Goal: Task Accomplishment & Management: Use online tool/utility

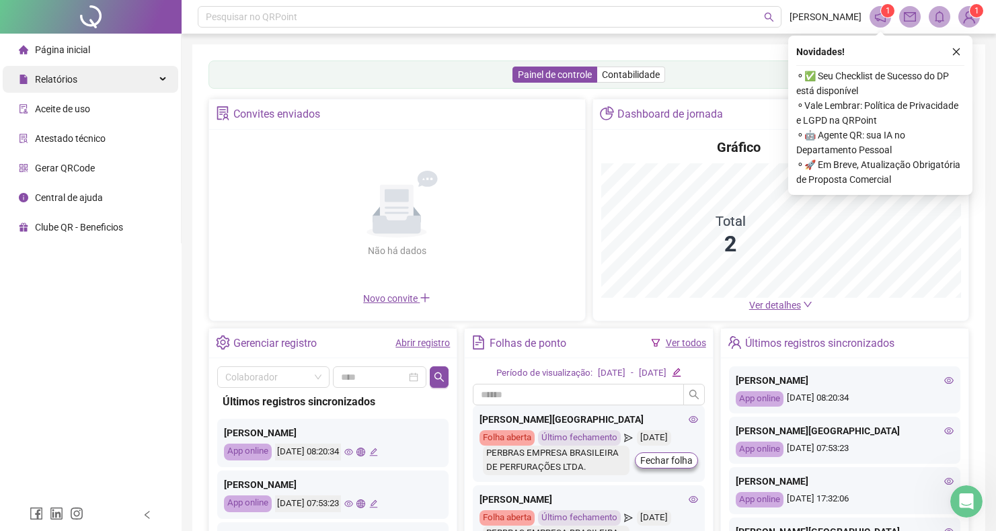
click at [71, 83] on span "Relatórios" at bounding box center [56, 79] width 42 height 11
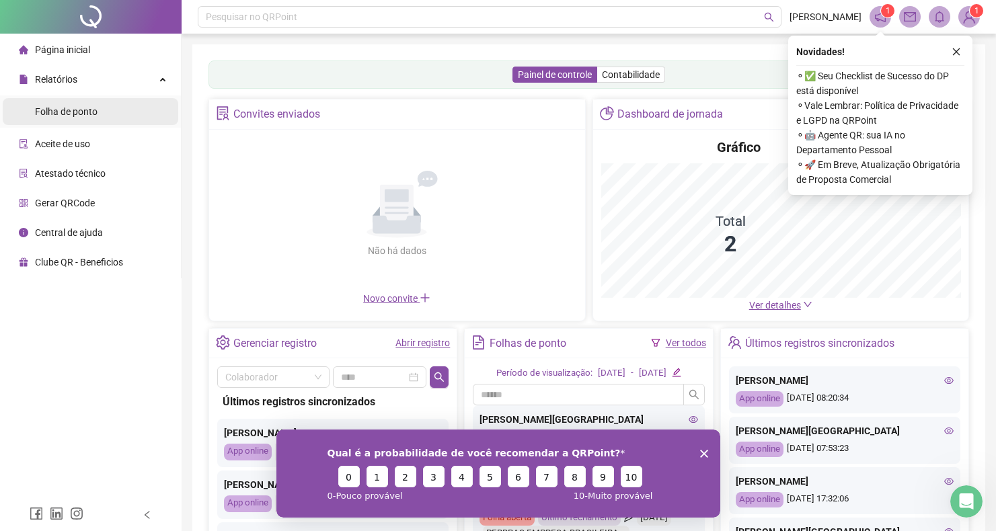
click at [84, 111] on span "Folha de ponto" at bounding box center [66, 111] width 63 height 11
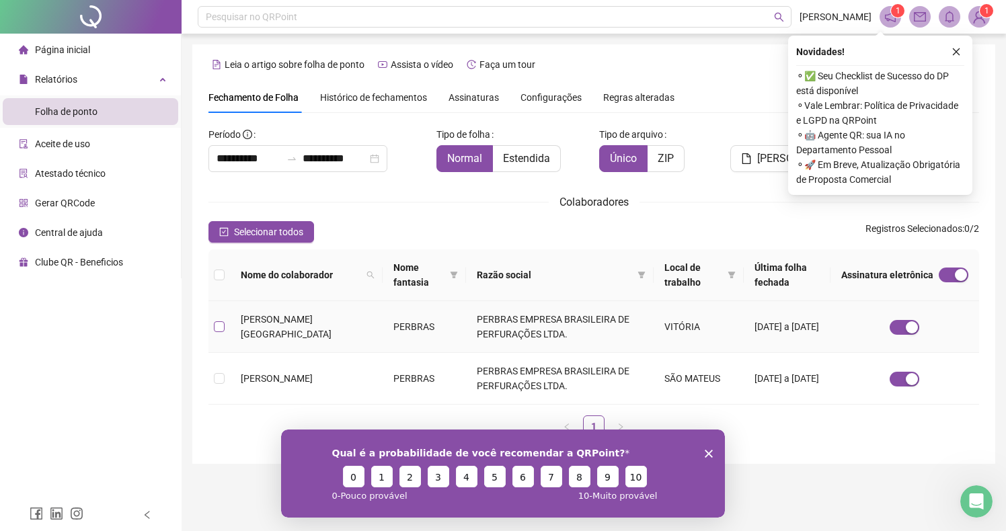
click at [223, 326] on span at bounding box center [219, 326] width 11 height 11
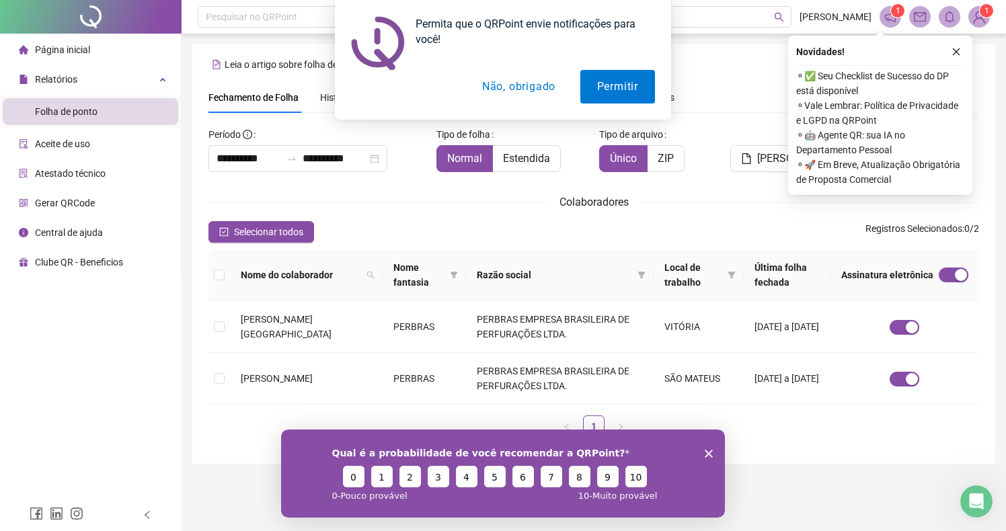
click at [952, 50] on div "Permita que o QRPoint envie notificações para você! Permitir Não, obrigado" at bounding box center [503, 60] width 1006 height 120
click at [953, 53] on div "Permita que o QRPoint envie notificações para você! Permitir Não, obrigado" at bounding box center [503, 60] width 1006 height 120
click at [614, 85] on button "Permitir" at bounding box center [617, 87] width 75 height 34
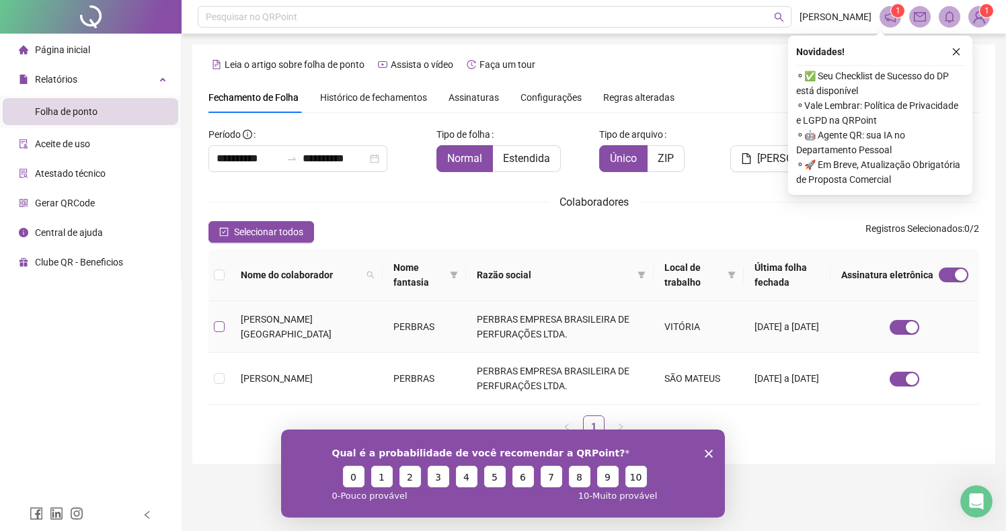
click at [223, 328] on span at bounding box center [219, 326] width 11 height 11
click at [520, 147] on label "Estendida" at bounding box center [527, 158] width 68 height 27
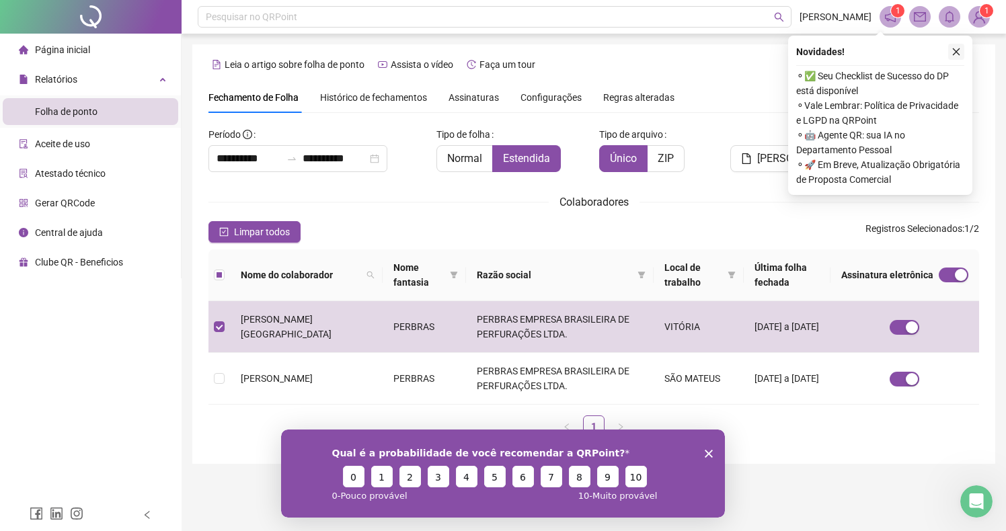
click at [955, 50] on icon "close" at bounding box center [955, 51] width 9 height 9
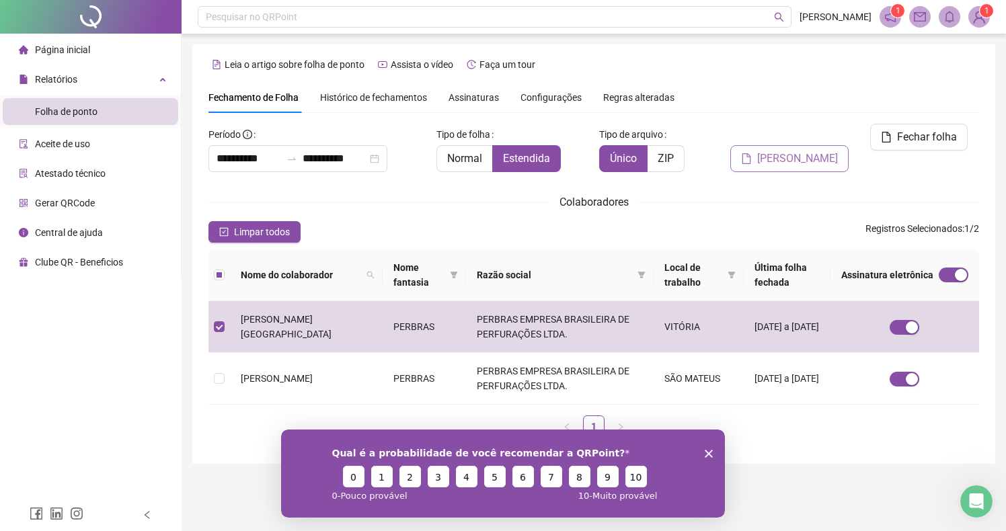
click at [802, 151] on span "[PERSON_NAME]" at bounding box center [797, 159] width 81 height 16
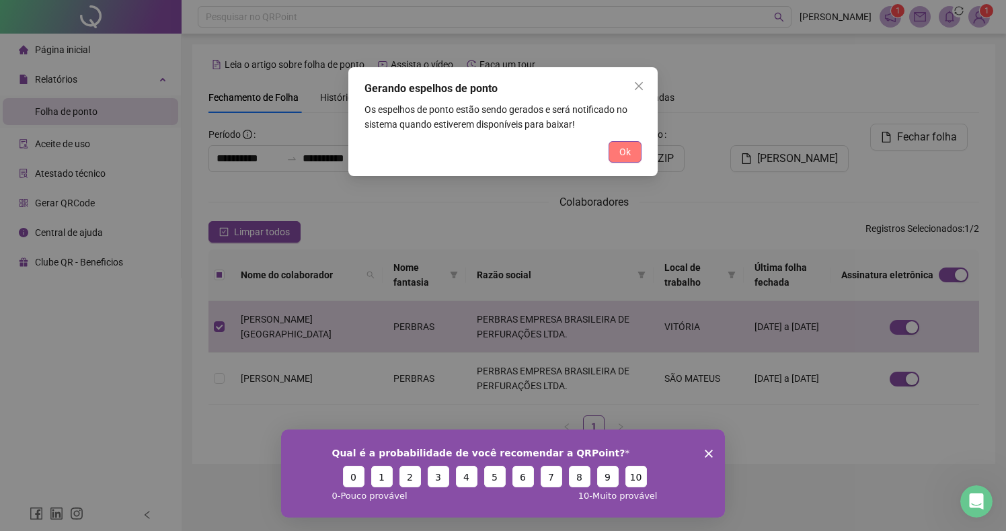
click at [620, 153] on span "Ok" at bounding box center [624, 152] width 11 height 15
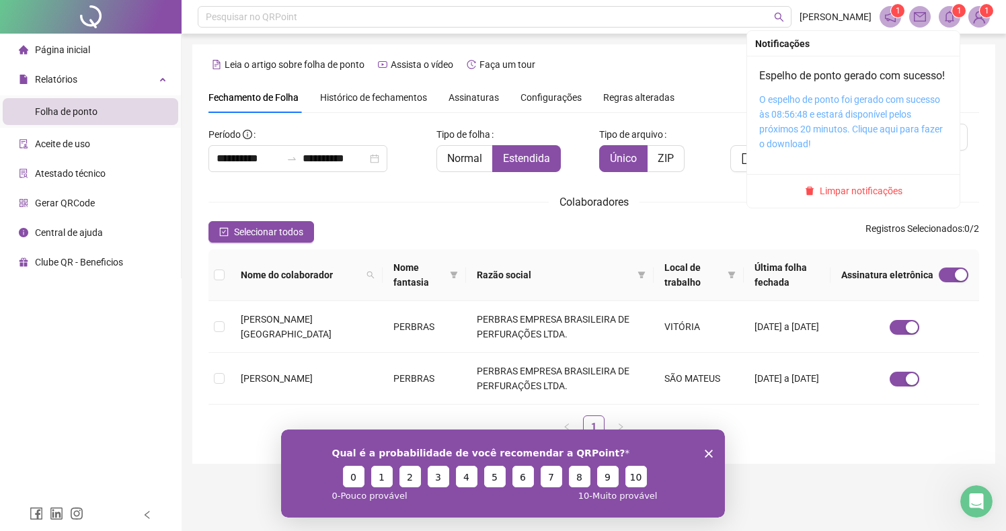
click at [832, 130] on link "O espelho de ponto foi gerado com sucesso às 08:56:48 e estará disponível pelos…" at bounding box center [851, 121] width 184 height 55
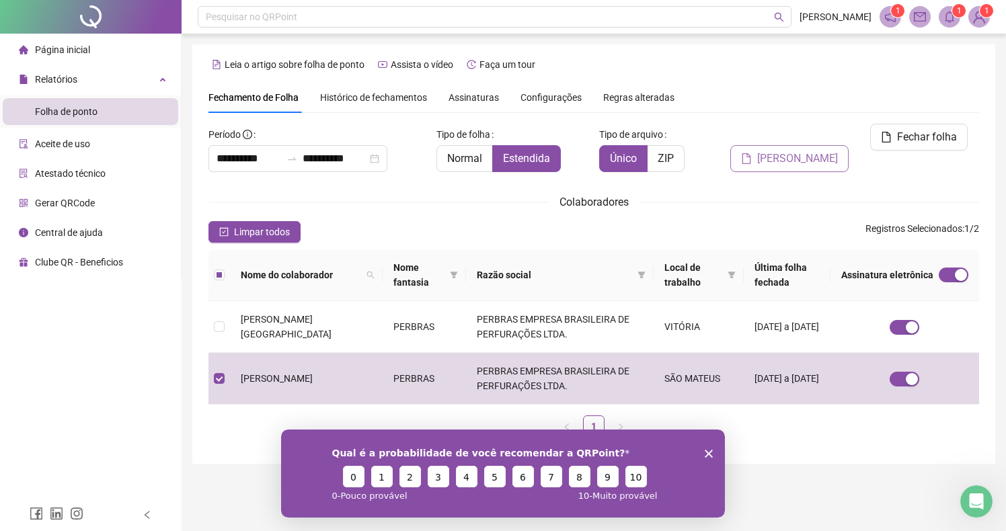
click at [823, 151] on span "[PERSON_NAME]" at bounding box center [797, 159] width 81 height 16
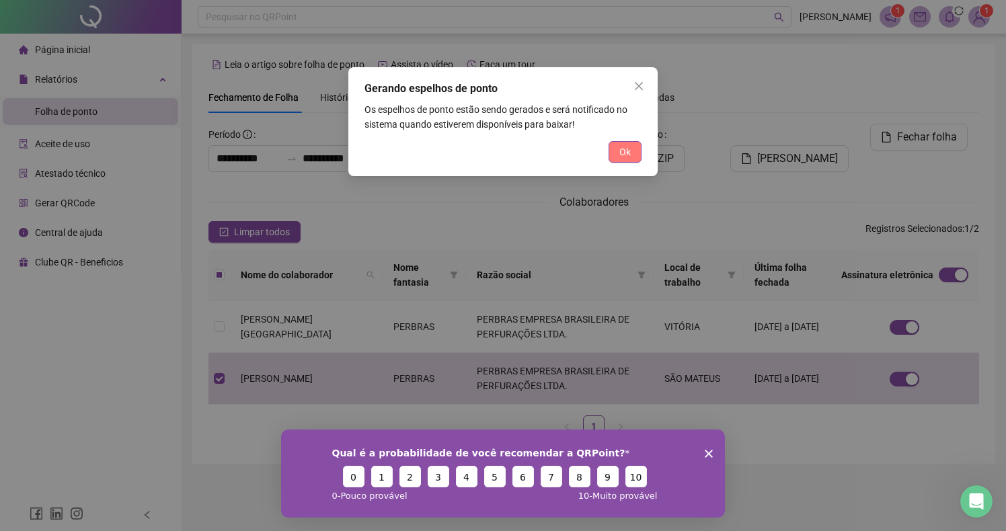
click at [620, 149] on span "Ok" at bounding box center [624, 152] width 11 height 15
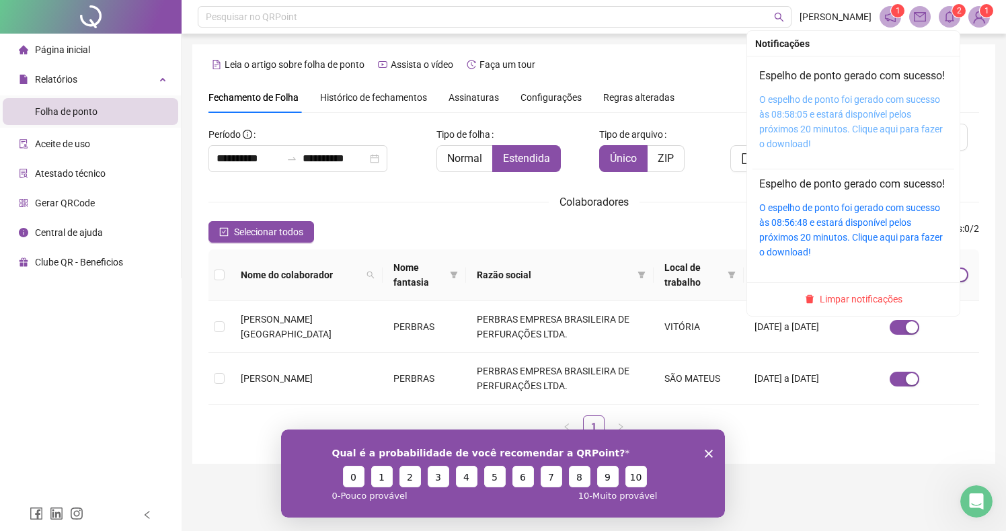
click at [850, 140] on link "O espelho de ponto foi gerado com sucesso às 08:58:05 e estará disponível pelos…" at bounding box center [851, 121] width 184 height 55
